Goal: Find specific page/section

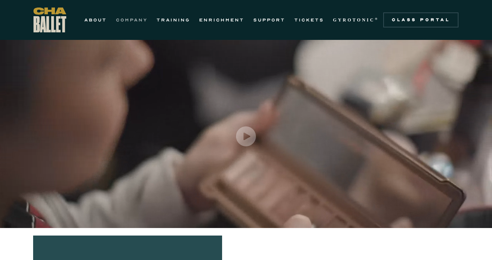
click at [129, 22] on link "COMPANY" at bounding box center [132, 19] width 32 height 9
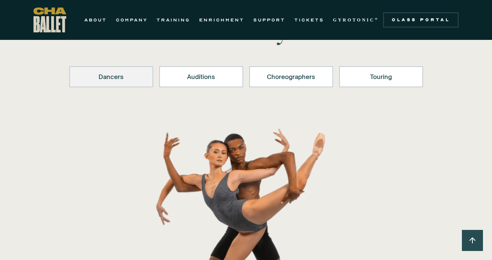
click at [103, 78] on div "Dancers" at bounding box center [111, 76] width 64 height 9
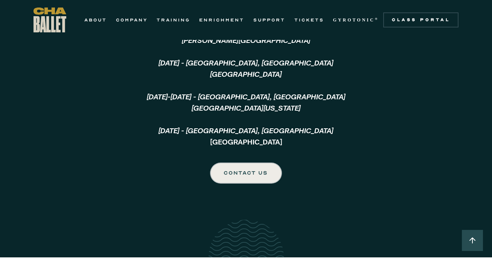
scroll to position [1810, 0]
